Goal: Use online tool/utility: Use online tool/utility

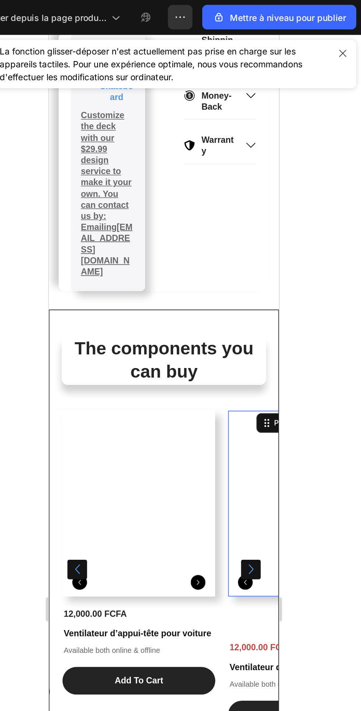
scroll to position [70, 0]
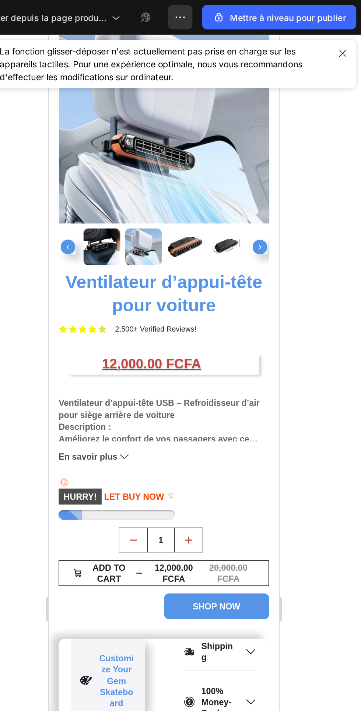
click at [148, 312] on div "Icon HURRY! LET BUY NOW Stock Counter Row" at bounding box center [117, 313] width 126 height 26
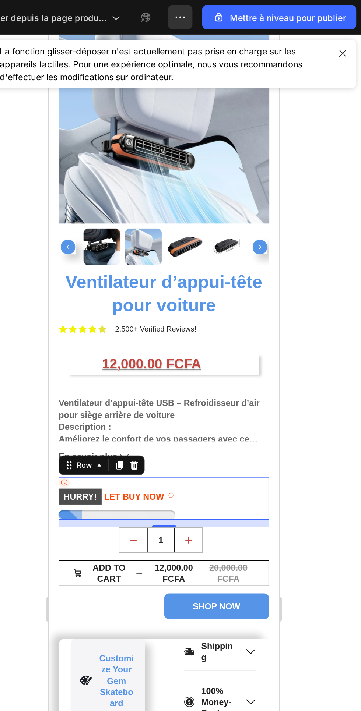
scroll to position [0, 0]
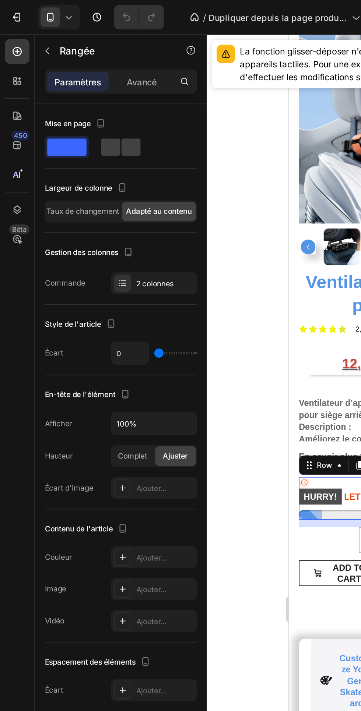
click at [72, 86] on span at bounding box center [66, 88] width 11 height 10
type input "8"
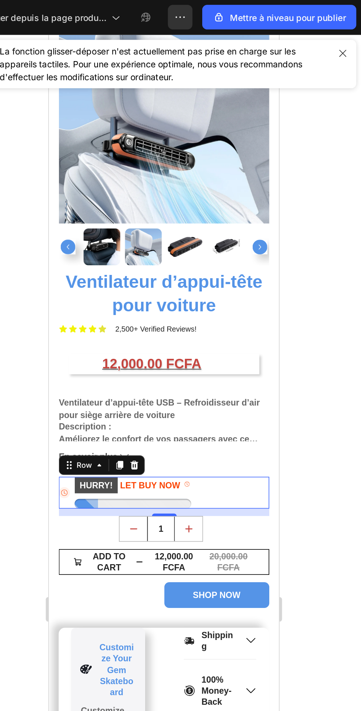
click at [350, 32] on icon "button" at bounding box center [349, 32] width 4 height 4
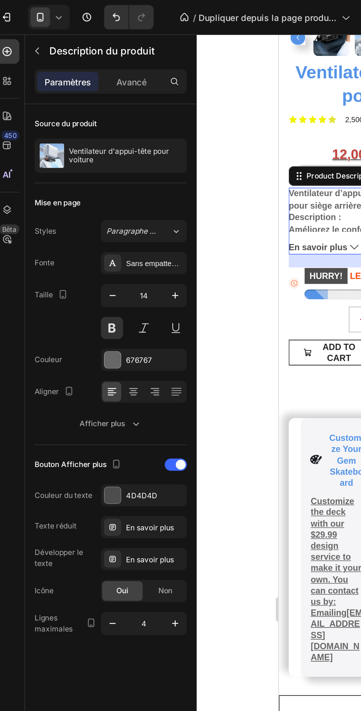
click at [79, 216] on div "676767" at bounding box center [93, 215] width 52 height 13
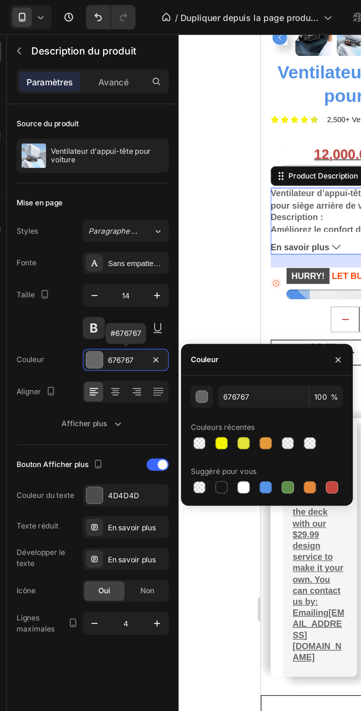
click at [85, 50] on font "Avancé" at bounding box center [85, 49] width 18 height 6
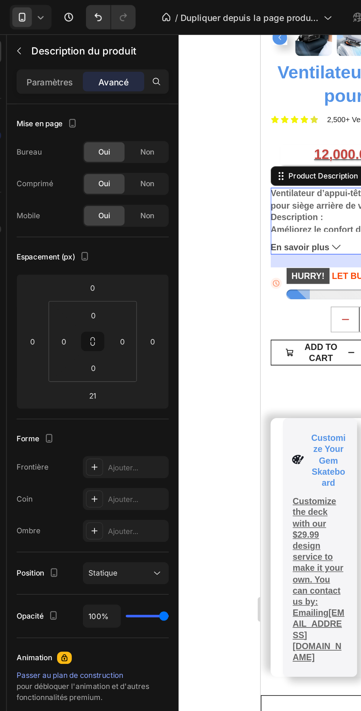
click at [47, 50] on font "Paramètres" at bounding box center [47, 49] width 28 height 6
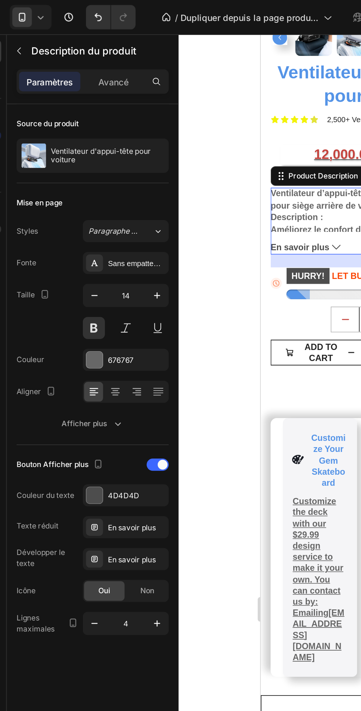
click at [85, 253] on icon "button" at bounding box center [87, 254] width 7 height 7
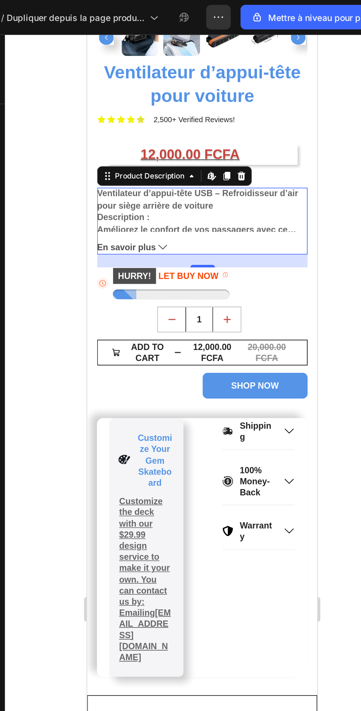
click at [215, 116] on div "12,000.00 FCFA Product Price Product Price 20,000.00 FCFA Product Price Product…" at bounding box center [156, 107] width 126 height 24
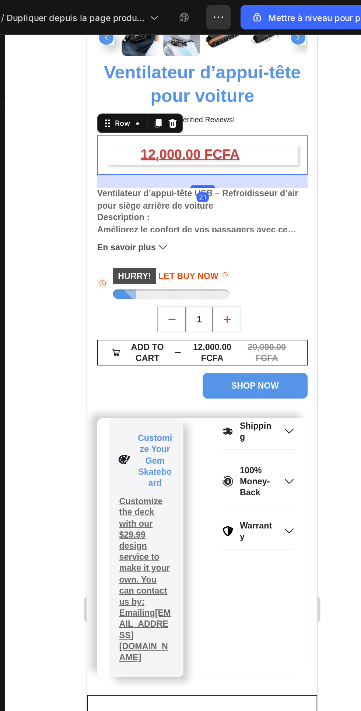
click at [208, 176] on div "Icon HURRY! LET BUY NOW Stock Counter Row" at bounding box center [156, 183] width 126 height 19
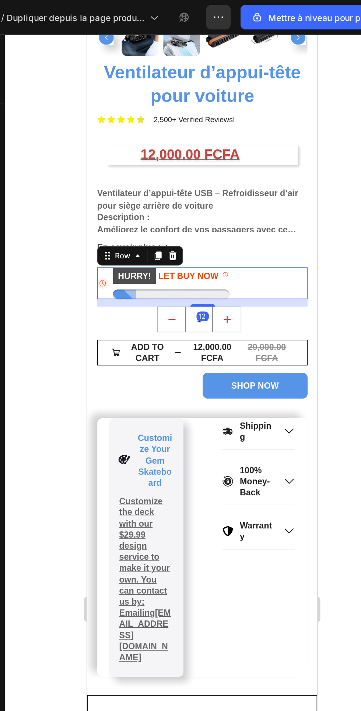
click at [210, 159] on button "En savoir plus" at bounding box center [156, 162] width 126 height 7
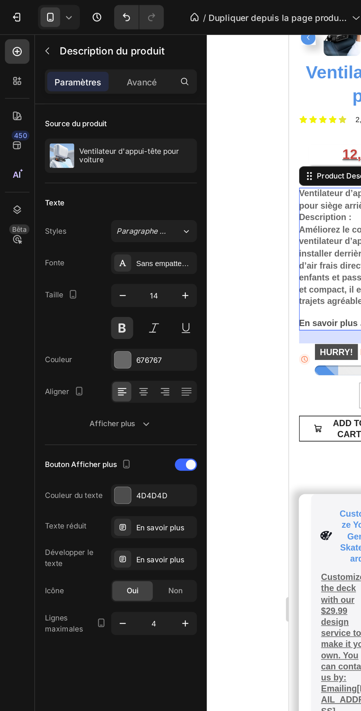
click at [88, 256] on icon "button" at bounding box center [87, 254] width 7 height 7
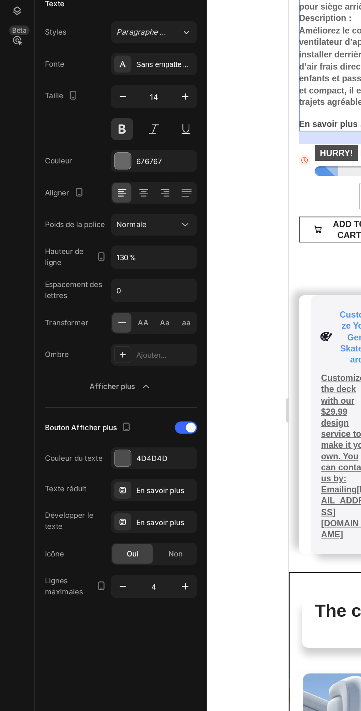
click at [112, 472] on icon "button" at bounding box center [110, 471] width 7 height 7
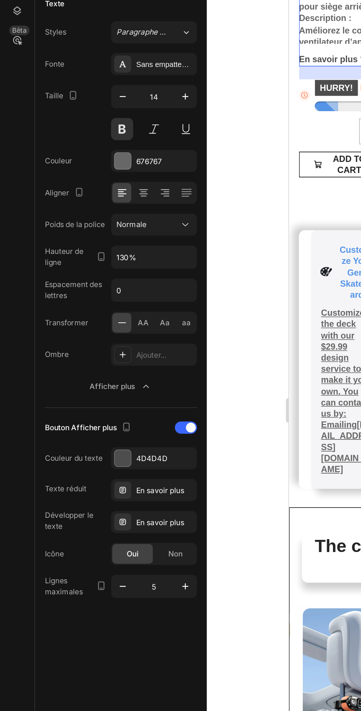
click at [112, 473] on icon "button" at bounding box center [110, 471] width 7 height 7
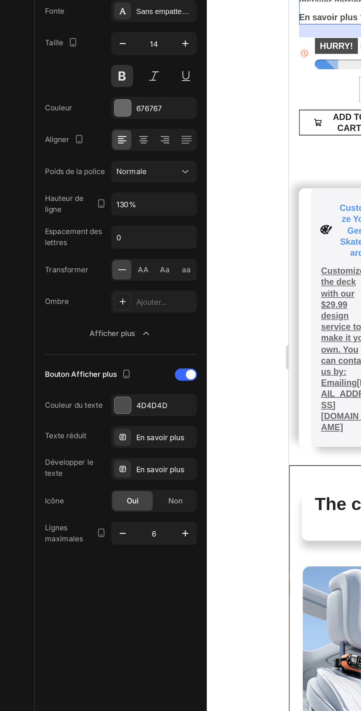
click at [111, 471] on icon "button" at bounding box center [111, 471] width 4 height 4
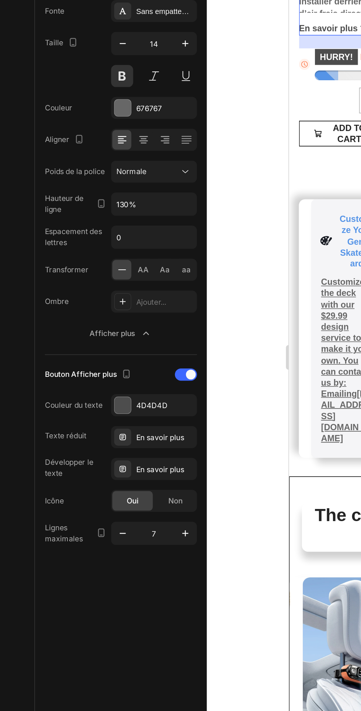
click at [111, 471] on icon "button" at bounding box center [111, 471] width 4 height 4
type input "8"
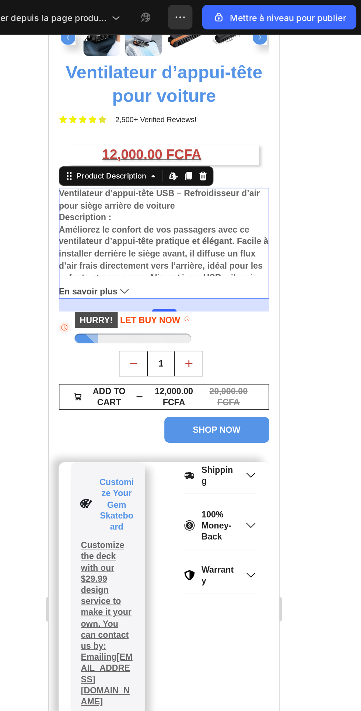
click at [98, 185] on button "En savoir plus" at bounding box center [117, 188] width 126 height 7
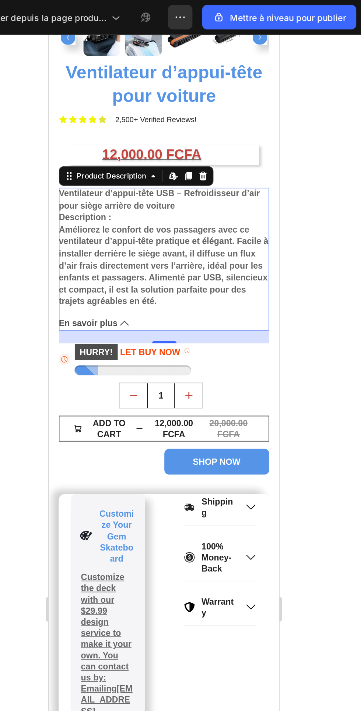
click at [91, 207] on icon at bounding box center [93, 207] width 5 height 5
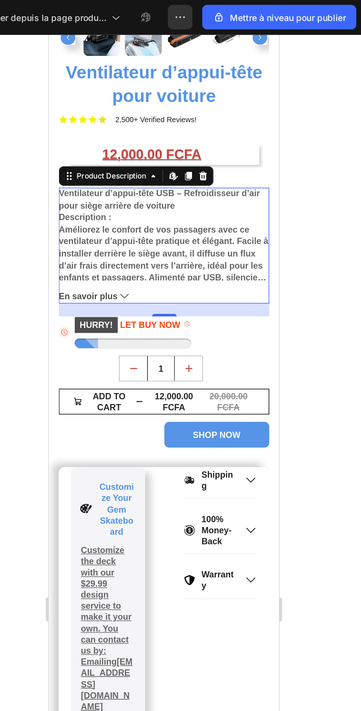
click at [61, 119] on icon at bounding box center [61, 118] width 1 height 1
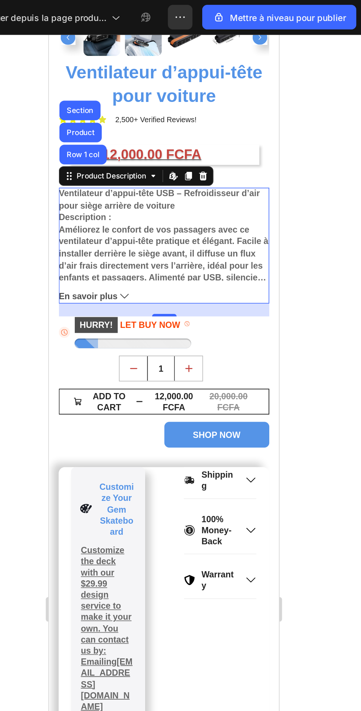
click at [74, 77] on div "Section" at bounding box center [67, 80] width 25 height 12
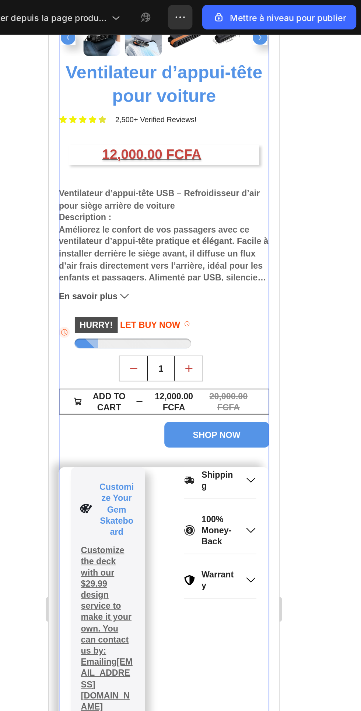
click at [171, 112] on div "12,000.00 FCFA Product Price Product Price" at bounding box center [117, 106] width 114 height 12
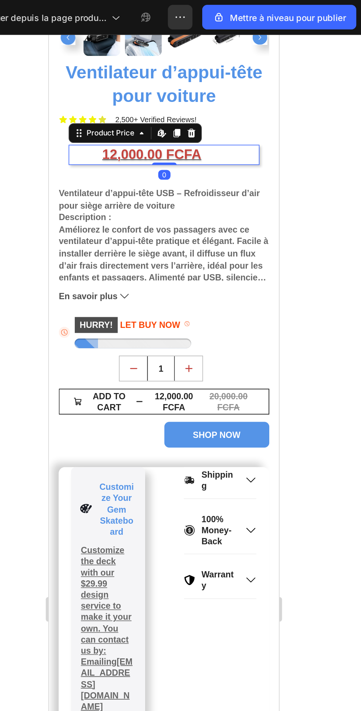
click at [166, 127] on p "Ventilateur d’appui-tête USB – Refroidisseur d’air pour siège arrière de voiture" at bounding box center [114, 133] width 121 height 13
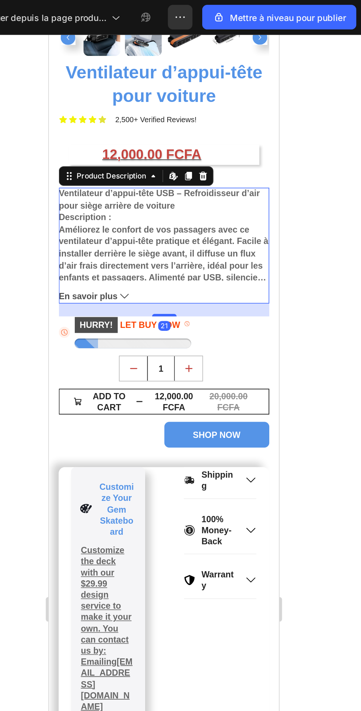
click at [61, 119] on icon at bounding box center [61, 119] width 6 height 6
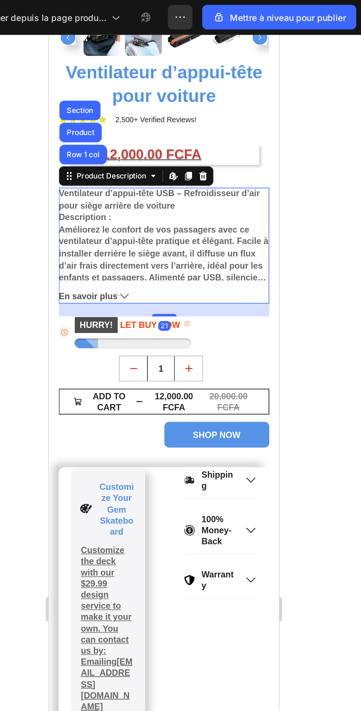
click at [77, 91] on div "Product" at bounding box center [67, 93] width 19 height 4
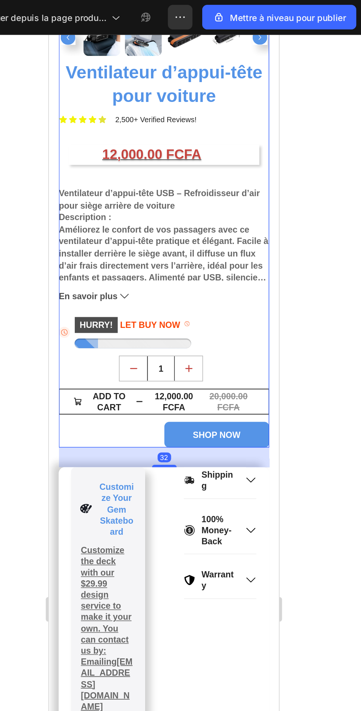
click at [131, 117] on div "12,000.00 FCFA Product Price Product Price 20,000.00 FCFA Product Price Product…" at bounding box center [117, 107] width 126 height 24
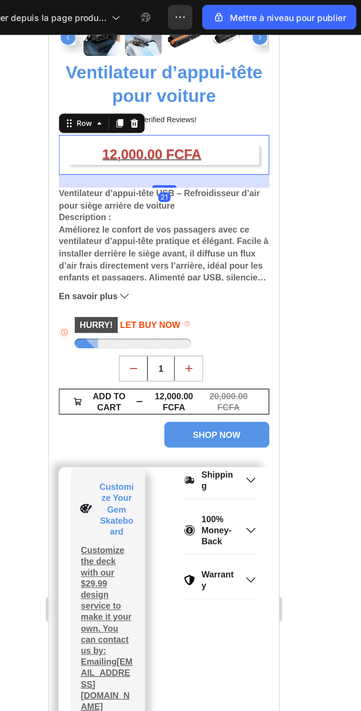
click at [172, 139] on div "Ventilateur d’appui-tête USB – Refroidisseur d’air pour siège arrière de voitur…" at bounding box center [117, 154] width 126 height 56
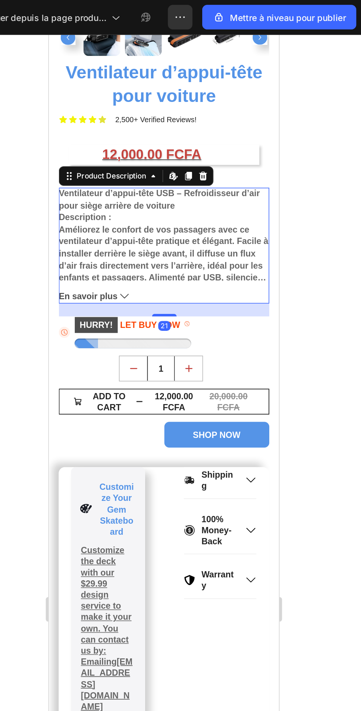
click at [62, 121] on icon at bounding box center [61, 119] width 6 height 6
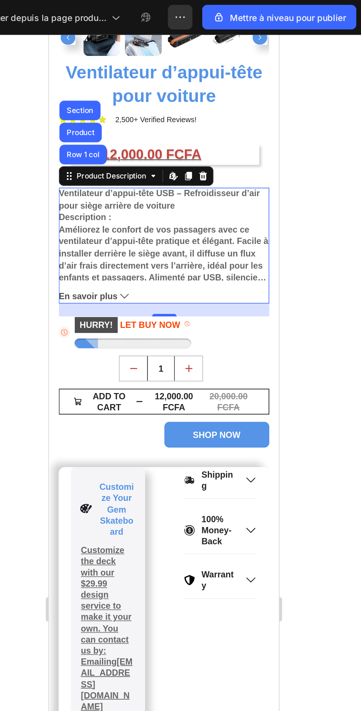
click at [74, 106] on div "Row 1 col" at bounding box center [69, 106] width 22 height 4
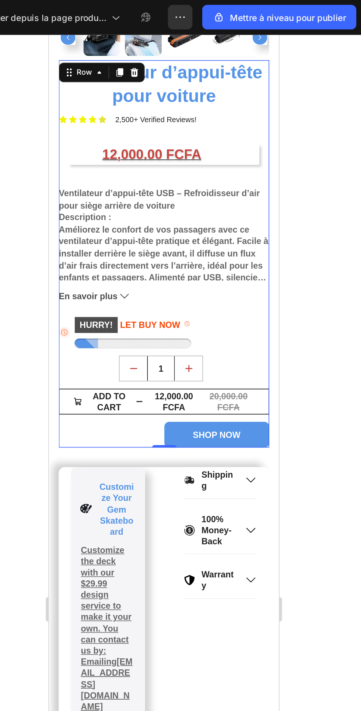
click at [335, 148] on div at bounding box center [242, 366] width 237 height 690
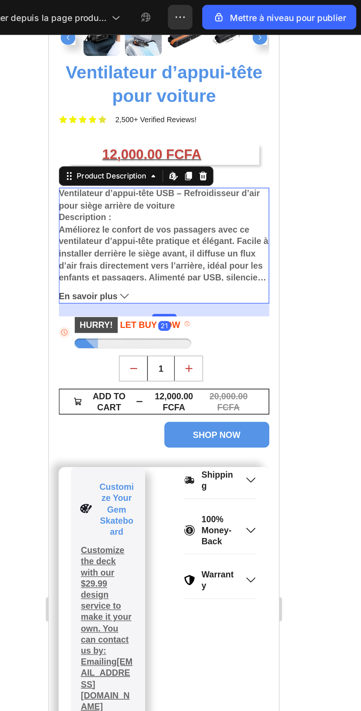
scroll to position [164, 0]
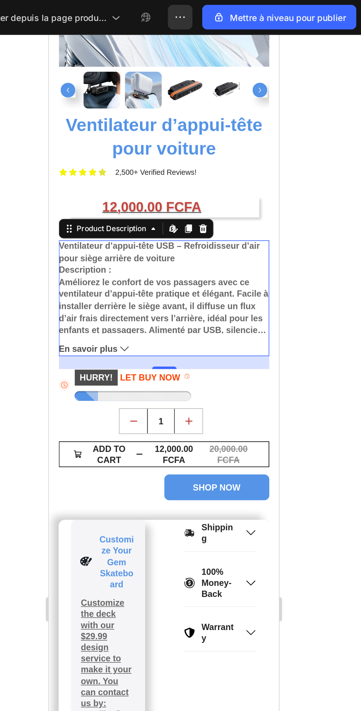
click at [97, 249] on div at bounding box center [99, 251] width 70 height 6
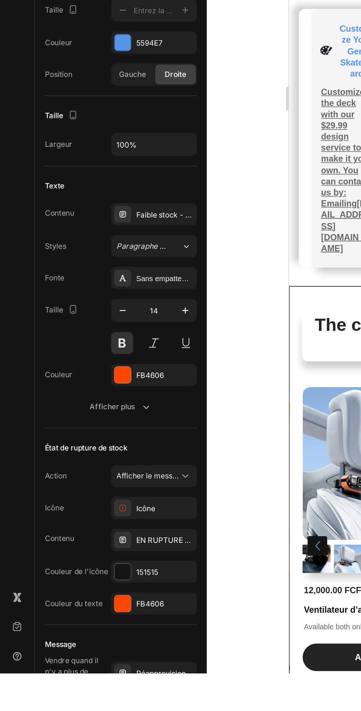
scroll to position [0, 0]
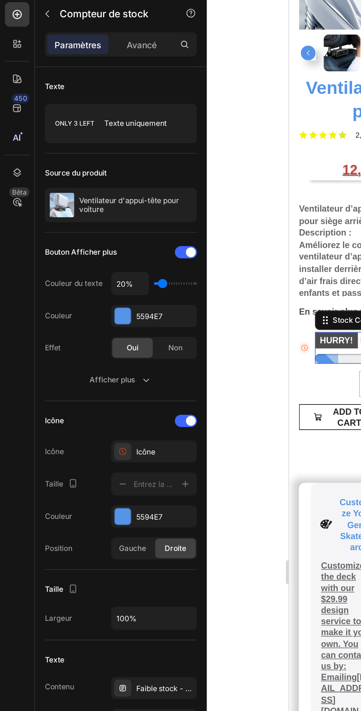
click at [104, 97] on div "Texte uniquement" at bounding box center [85, 96] width 45 height 17
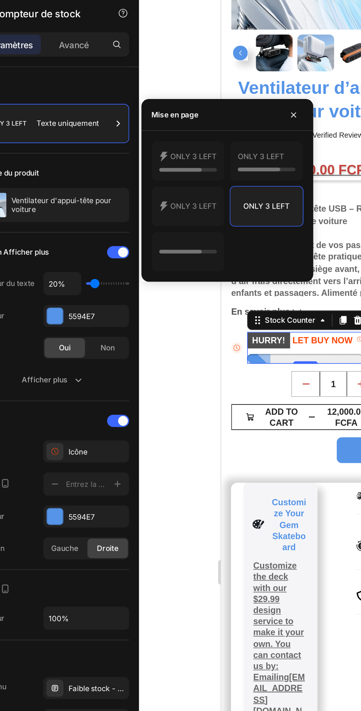
click at [156, 116] on icon at bounding box center [153, 118] width 35 height 15
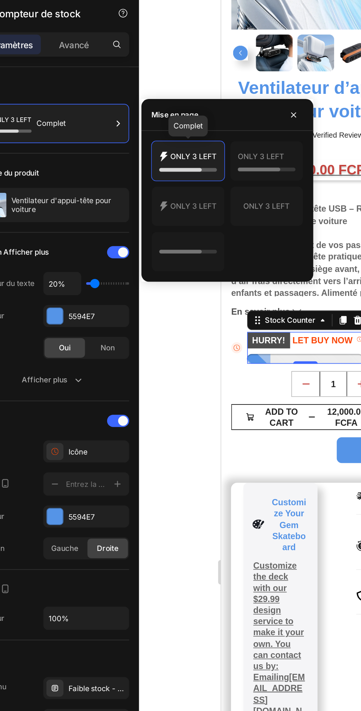
click at [205, 121] on icon at bounding box center [200, 118] width 35 height 15
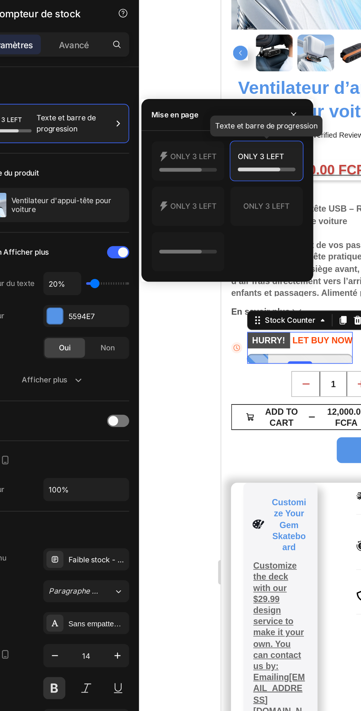
click at [153, 169] on icon at bounding box center [153, 173] width 35 height 15
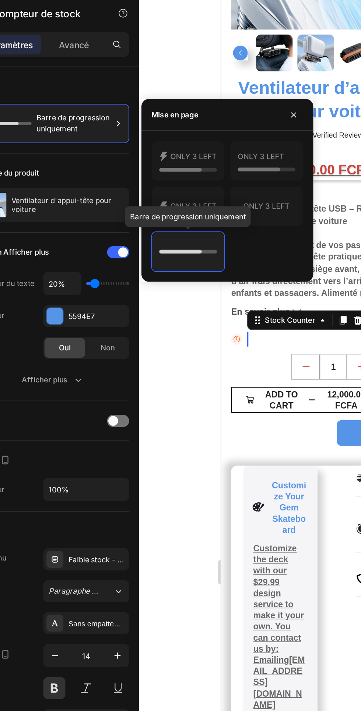
click at [158, 122] on icon at bounding box center [153, 118] width 35 height 15
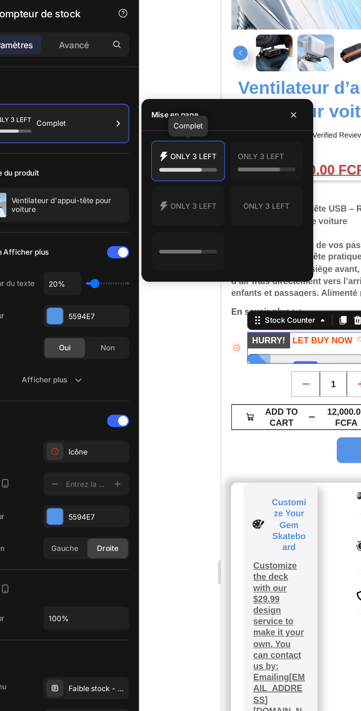
click at [205, 112] on icon at bounding box center [200, 118] width 35 height 15
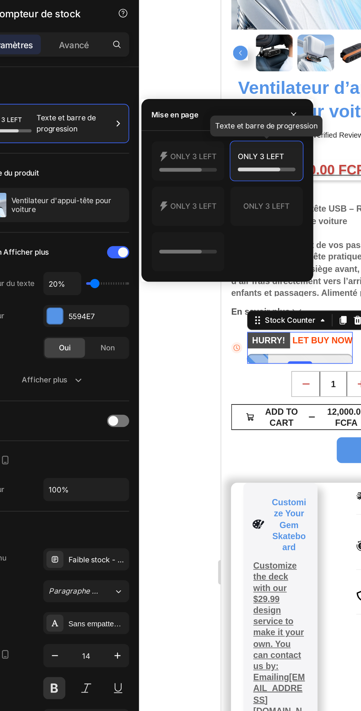
click at [155, 124] on icon at bounding box center [148, 124] width 25 height 2
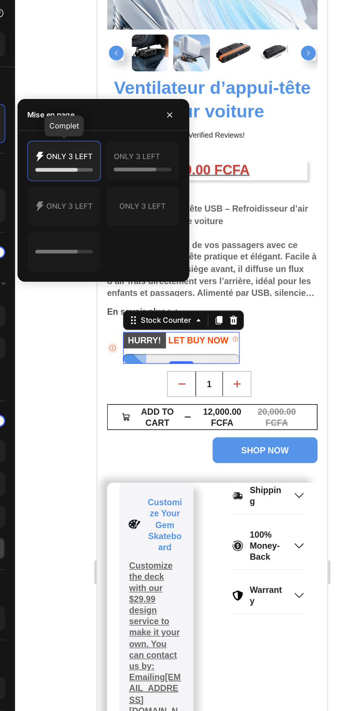
click at [152, 169] on icon at bounding box center [153, 173] width 35 height 15
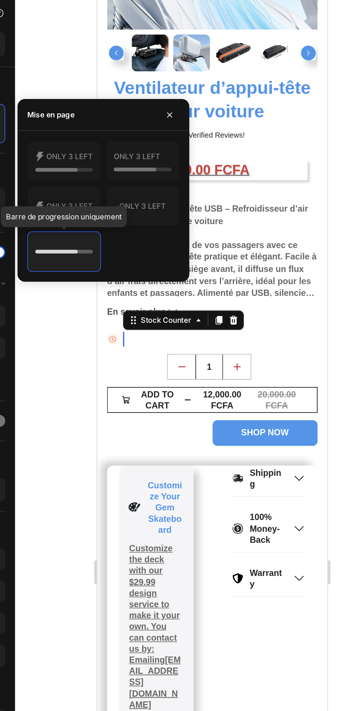
click at [206, 122] on icon at bounding box center [200, 118] width 35 height 15
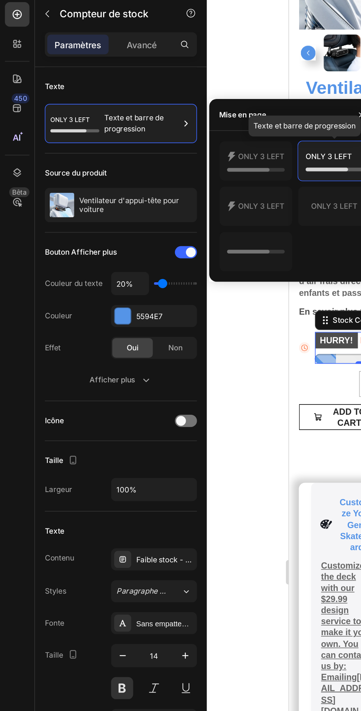
click at [100, 64] on div "Texte Texte et barre de progression" at bounding box center [72, 89] width 91 height 52
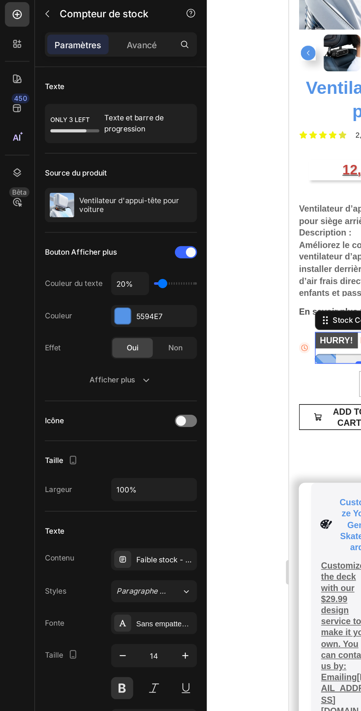
click at [88, 251] on icon "button" at bounding box center [87, 250] width 7 height 7
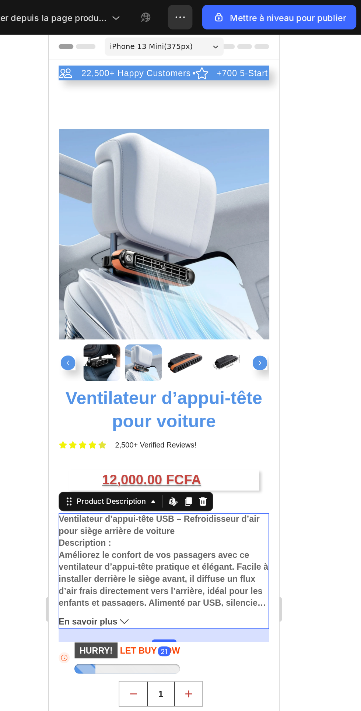
click at [254, 10] on icon "button" at bounding box center [254, 10] width 1 height 1
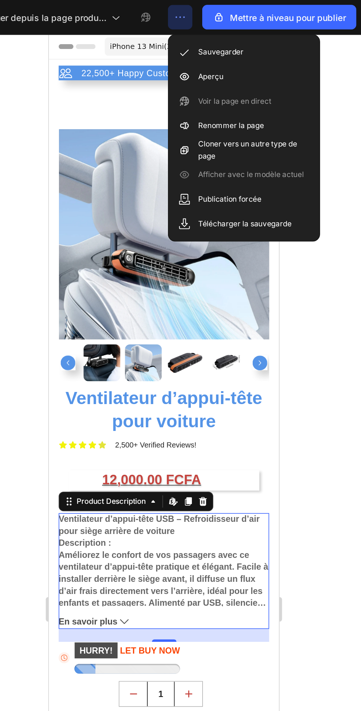
click at [265, 49] on p "Aperçu" at bounding box center [270, 45] width 15 height 7
